Goal: Find specific page/section

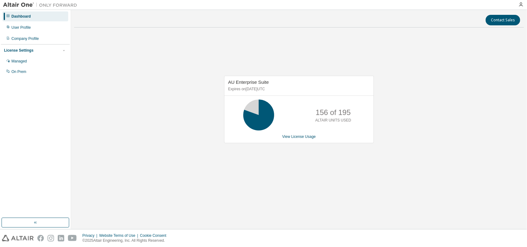
click at [316, 181] on div "AU Enterprise Suite Expires on [DATE] UTC 156 of 195 ALTAIR UNITS USED View Lic…" at bounding box center [299, 112] width 450 height 160
